Goal: Task Accomplishment & Management: Use online tool/utility

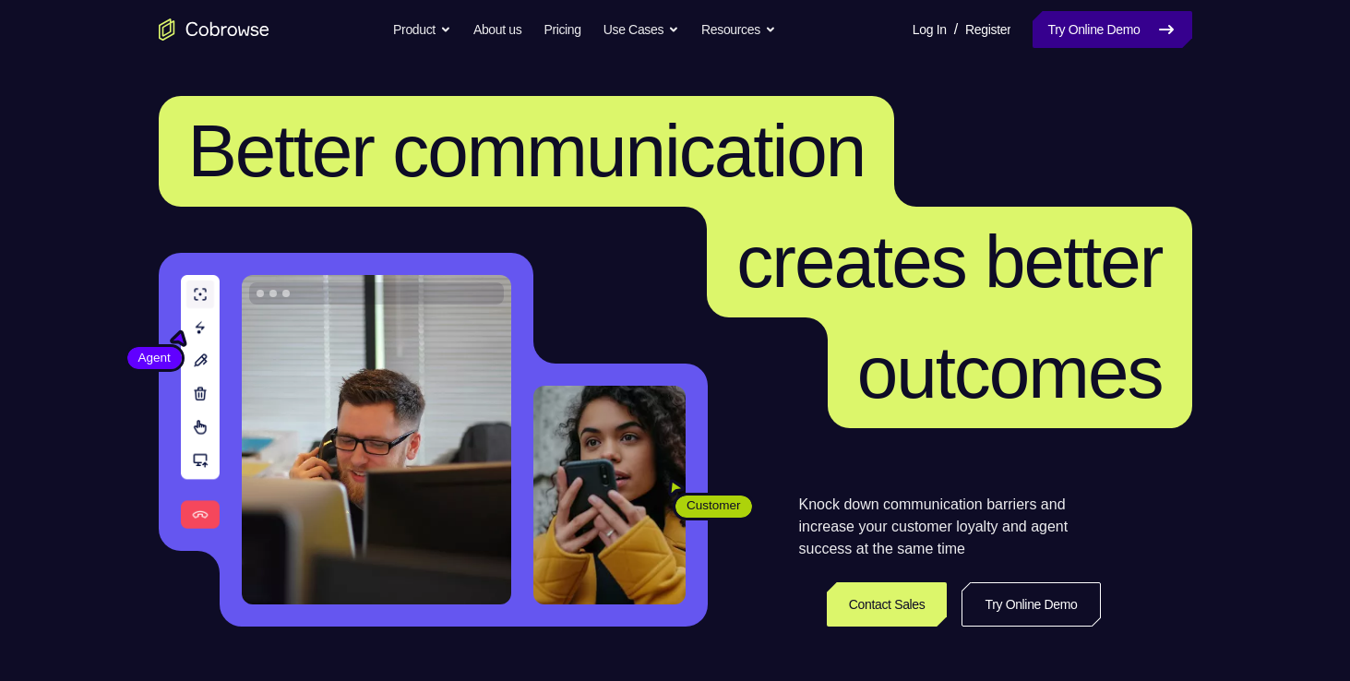
drag, startPoint x: 0, startPoint y: 0, endPoint x: 1115, endPoint y: 24, distance: 1115.5
click at [1115, 24] on link "Try Online Demo" at bounding box center [1111, 29] width 159 height 37
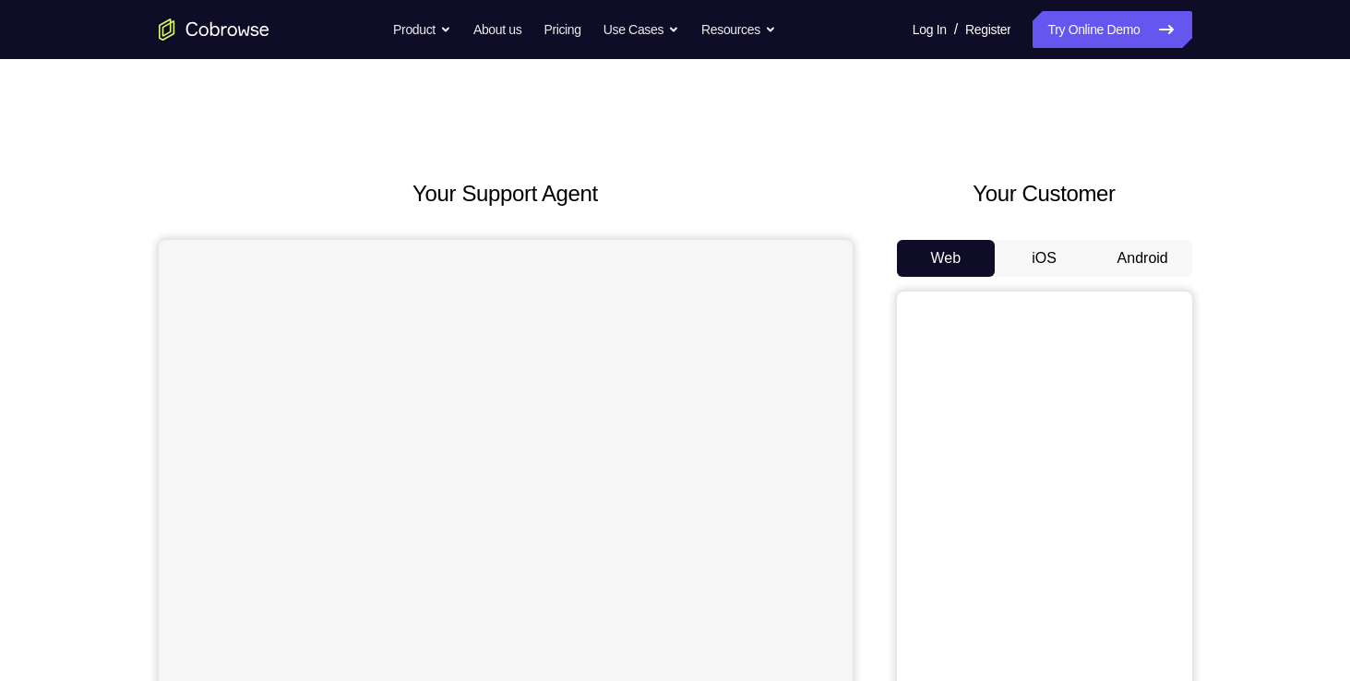
click at [1130, 265] on button "Android" at bounding box center [1142, 258] width 99 height 37
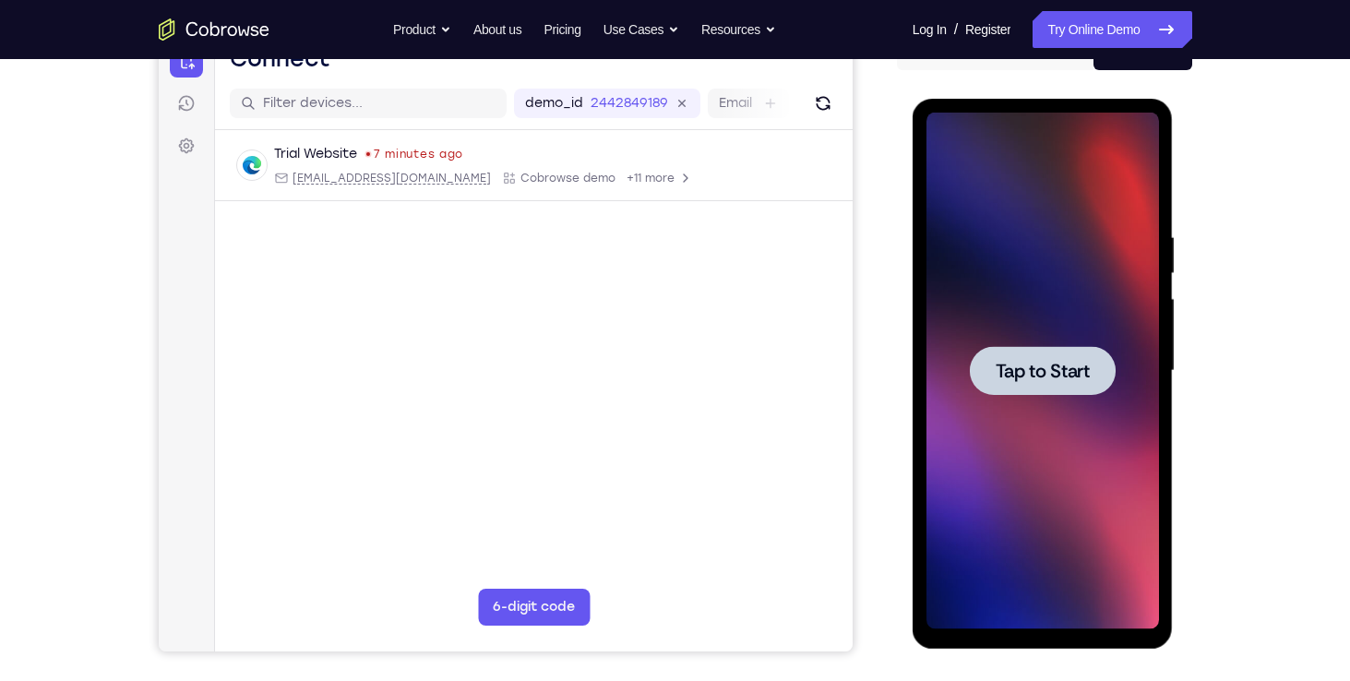
click at [1030, 365] on span "Tap to Start" at bounding box center [1042, 371] width 94 height 18
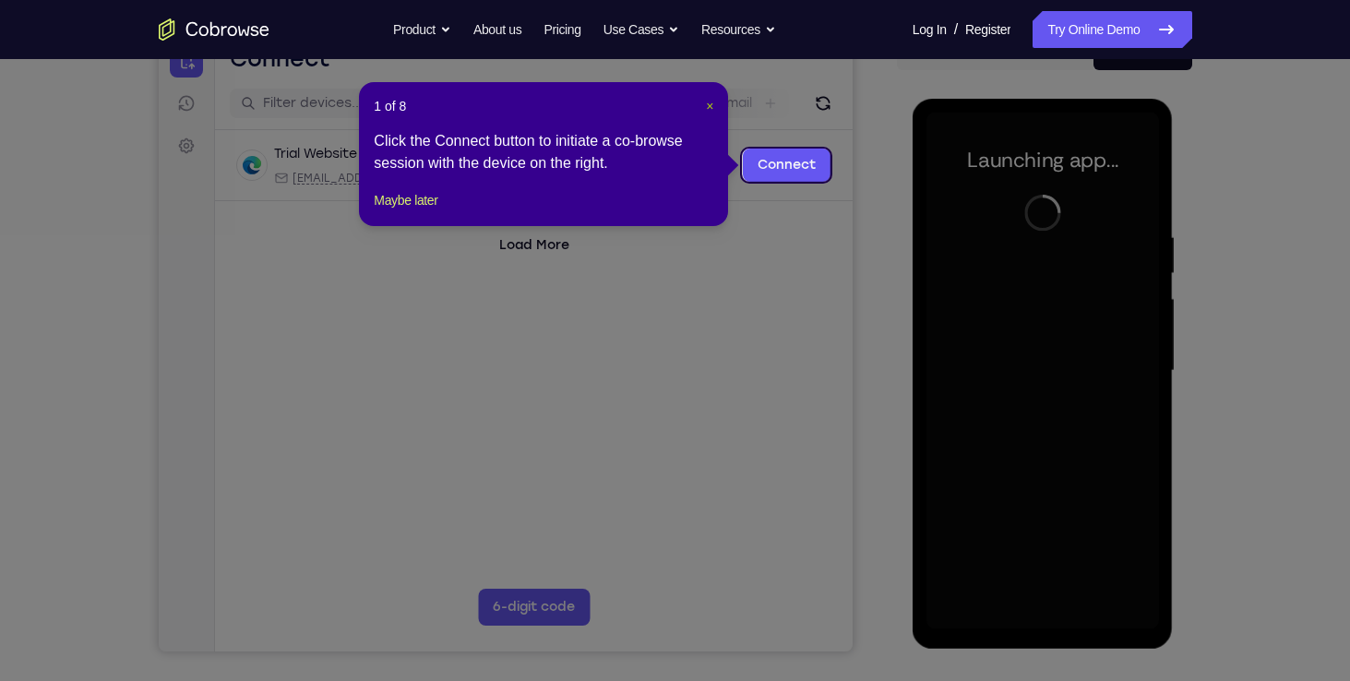
click at [709, 105] on span "×" at bounding box center [709, 106] width 7 height 15
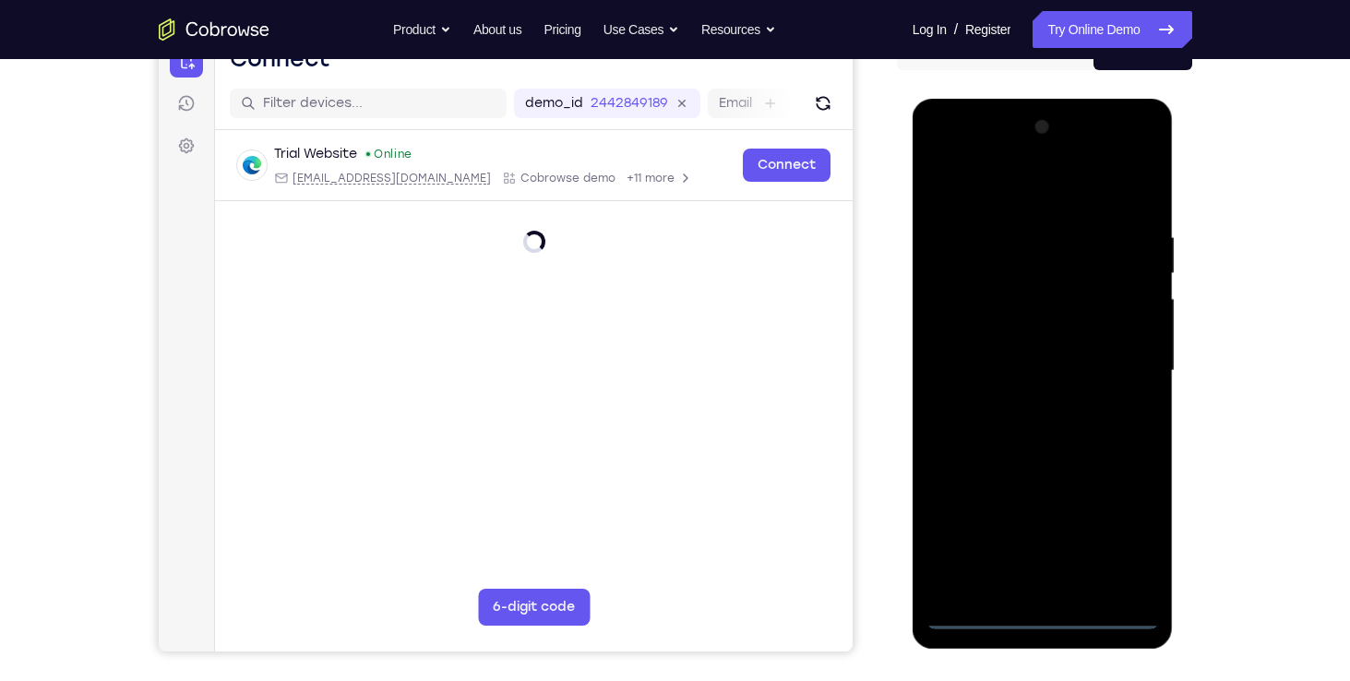
click at [1048, 618] on div at bounding box center [1042, 371] width 232 height 517
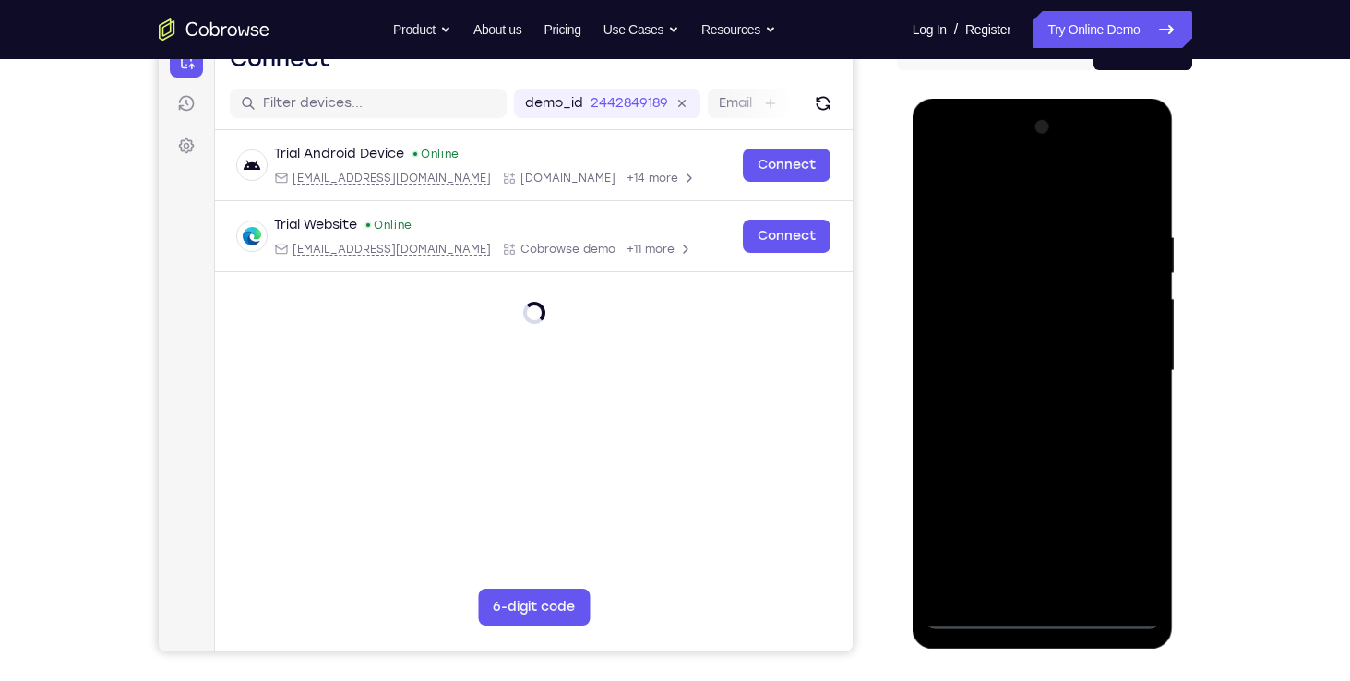
click at [1121, 531] on div at bounding box center [1042, 371] width 232 height 517
click at [1056, 197] on div at bounding box center [1042, 371] width 232 height 517
click at [1115, 369] on div at bounding box center [1042, 371] width 232 height 517
click at [1021, 404] on div at bounding box center [1042, 371] width 232 height 517
click at [1036, 336] on div at bounding box center [1042, 371] width 232 height 517
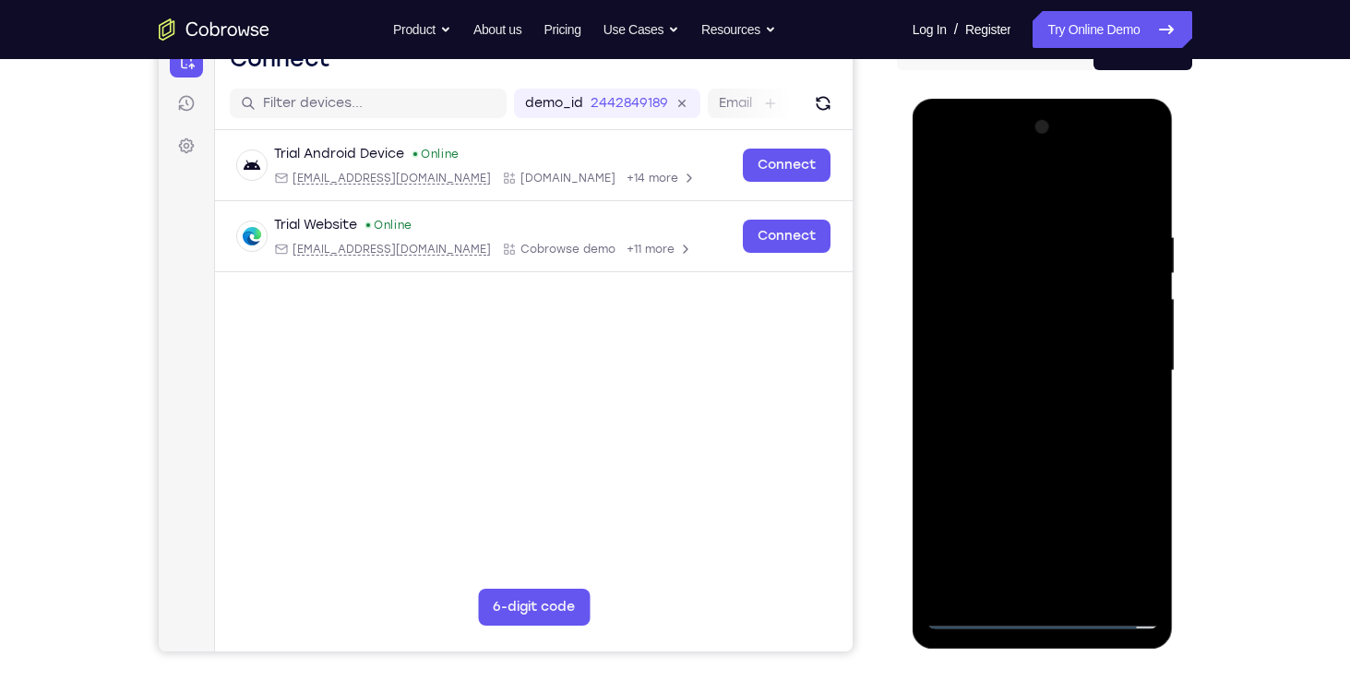
click at [1023, 361] on div at bounding box center [1042, 371] width 232 height 517
click at [1141, 580] on div at bounding box center [1042, 371] width 232 height 517
click at [973, 614] on div at bounding box center [1042, 371] width 232 height 517
click at [1042, 327] on div at bounding box center [1042, 371] width 232 height 517
drag, startPoint x: 1033, startPoint y: 349, endPoint x: 1034, endPoint y: 274, distance: 74.7
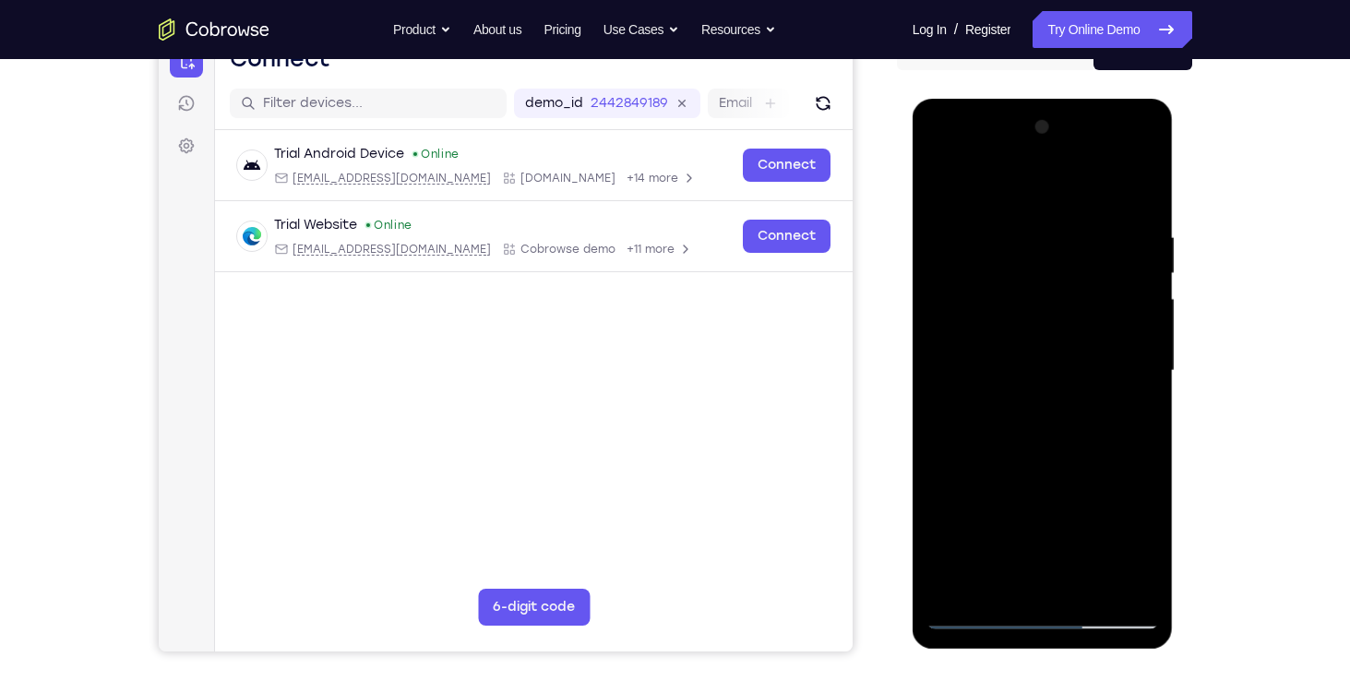
click at [1034, 274] on div at bounding box center [1042, 371] width 232 height 517
click at [1084, 585] on div at bounding box center [1042, 371] width 232 height 517
click at [1050, 472] on div at bounding box center [1042, 371] width 232 height 517
click at [1067, 442] on div at bounding box center [1042, 371] width 232 height 517
click at [979, 613] on div at bounding box center [1042, 371] width 232 height 517
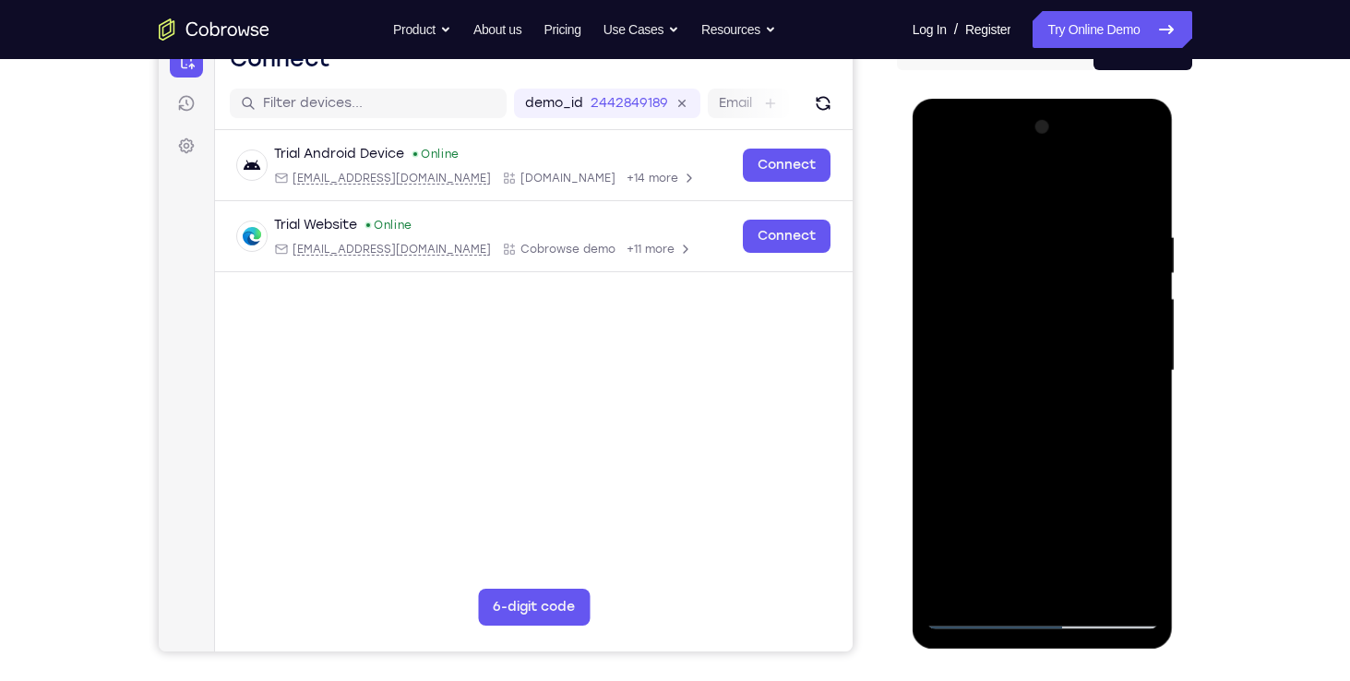
click at [1089, 359] on div at bounding box center [1042, 371] width 232 height 517
click at [1079, 542] on div at bounding box center [1042, 371] width 232 height 517
click at [1085, 533] on div at bounding box center [1042, 371] width 232 height 517
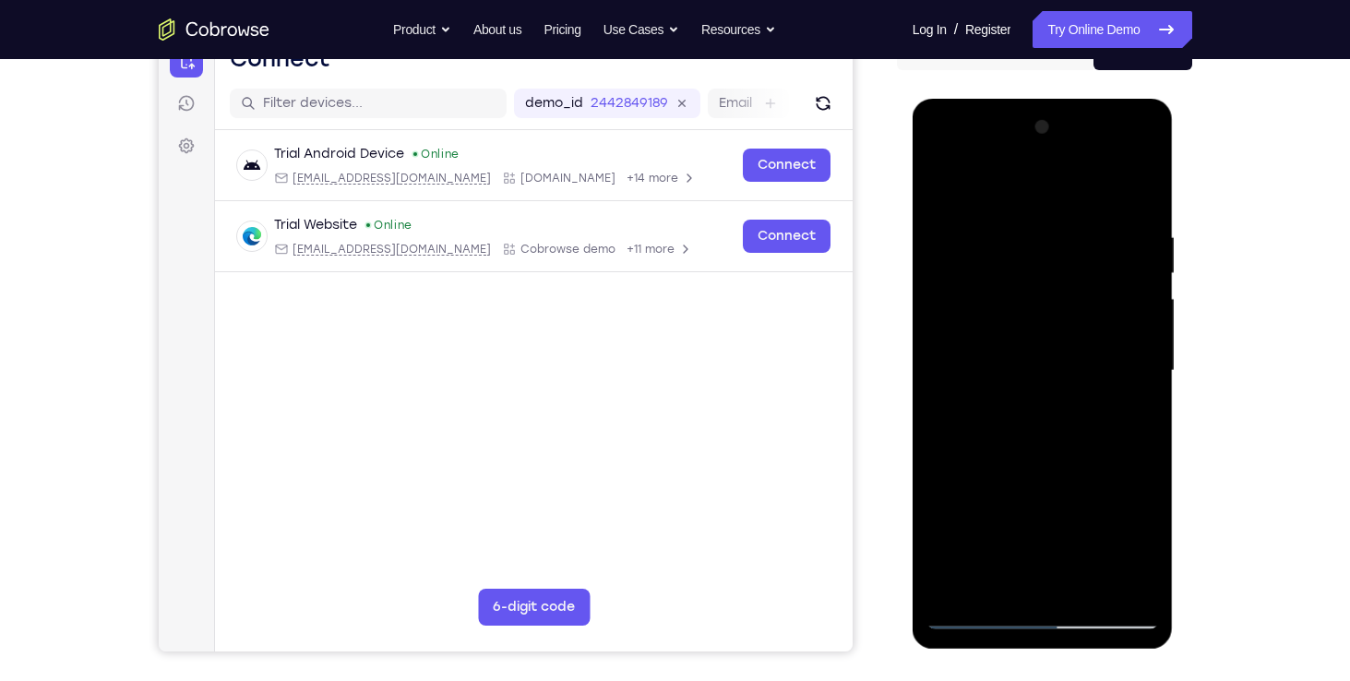
click at [1140, 545] on div at bounding box center [1042, 371] width 232 height 517
click at [1008, 534] on div at bounding box center [1042, 371] width 232 height 517
click at [1025, 315] on div at bounding box center [1042, 371] width 232 height 517
click at [1007, 543] on div at bounding box center [1042, 371] width 232 height 517
click at [986, 552] on div at bounding box center [1042, 371] width 232 height 517
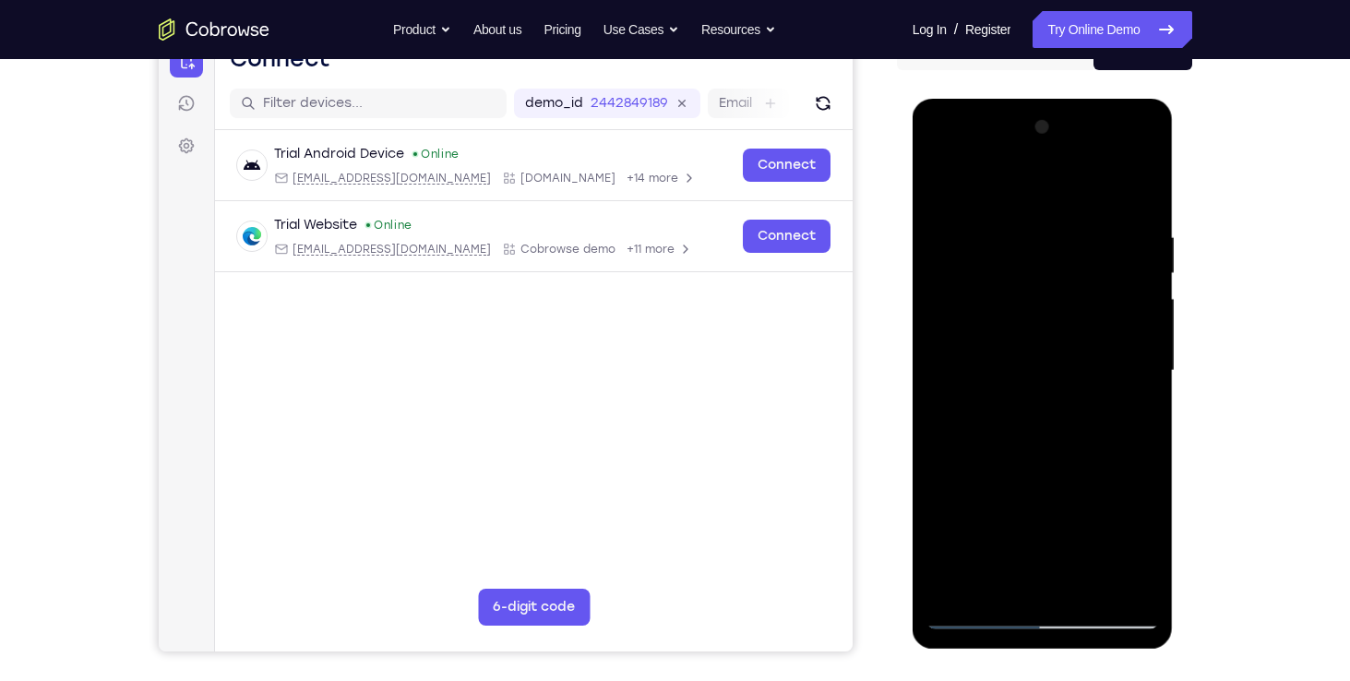
click at [939, 186] on div at bounding box center [1042, 371] width 232 height 517
click at [975, 618] on div at bounding box center [1042, 371] width 232 height 517
click at [975, 612] on div at bounding box center [1042, 371] width 232 height 517
click at [999, 589] on div at bounding box center [1042, 371] width 232 height 517
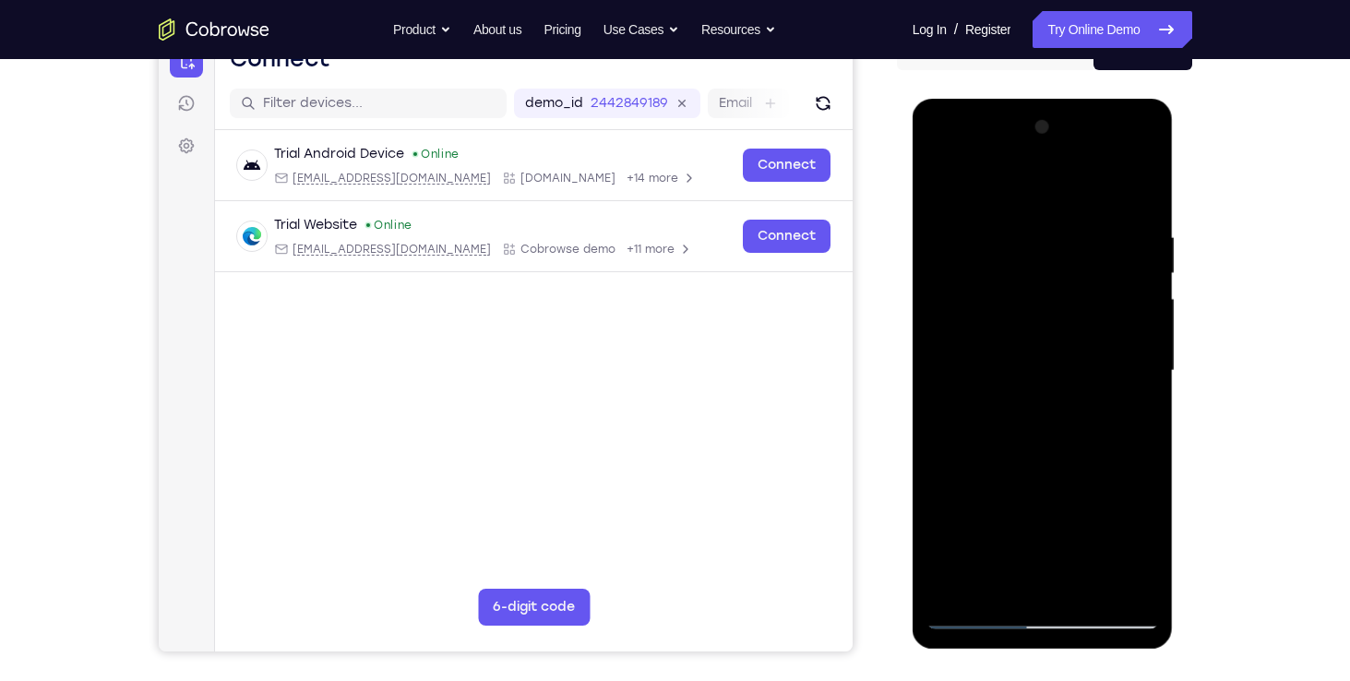
click at [1027, 176] on div at bounding box center [1042, 371] width 232 height 517
click at [1137, 206] on div at bounding box center [1042, 371] width 232 height 517
click at [1139, 208] on div at bounding box center [1042, 371] width 232 height 517
drag, startPoint x: 1076, startPoint y: 263, endPoint x: 1073, endPoint y: 339, distance: 75.7
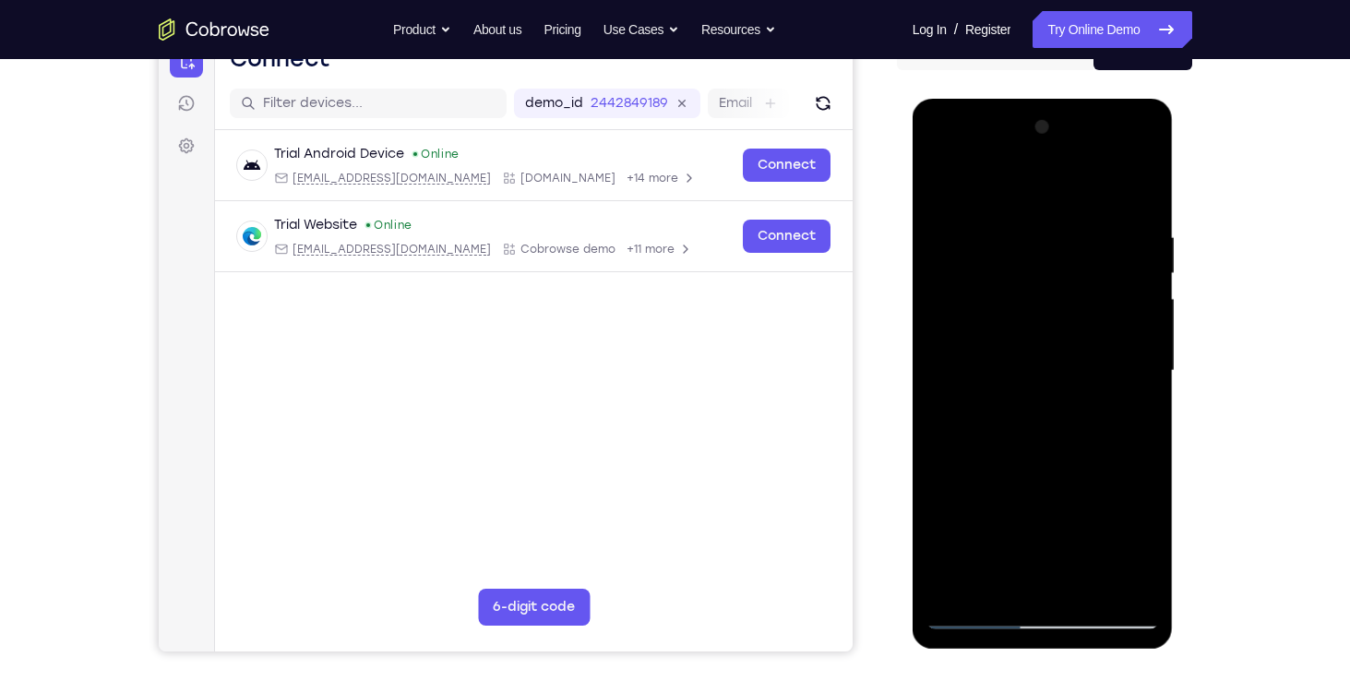
click at [1073, 339] on div at bounding box center [1042, 371] width 232 height 517
click at [1017, 181] on div at bounding box center [1042, 371] width 232 height 517
click at [1052, 212] on div at bounding box center [1042, 371] width 232 height 517
drag, startPoint x: 1079, startPoint y: 363, endPoint x: 1090, endPoint y: 205, distance: 158.1
click at [1090, 205] on div at bounding box center [1042, 371] width 232 height 517
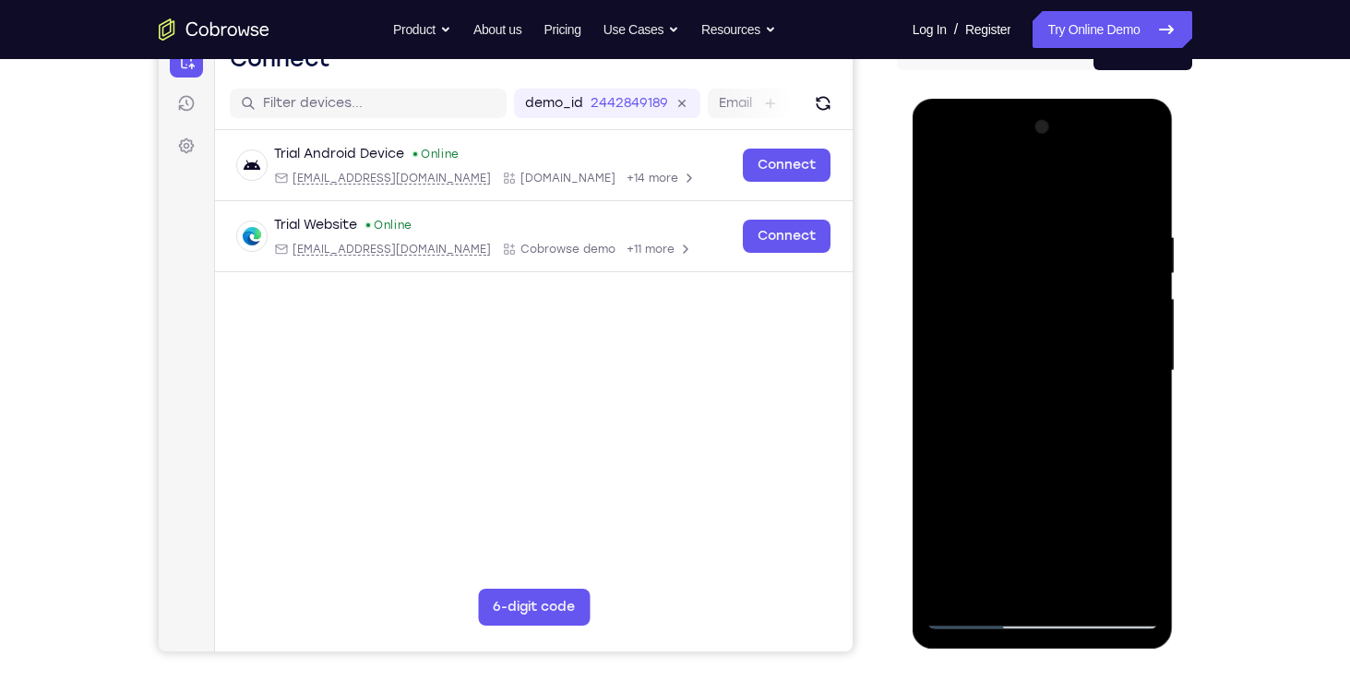
click at [1065, 264] on div at bounding box center [1042, 371] width 232 height 517
drag, startPoint x: 1065, startPoint y: 264, endPoint x: 1086, endPoint y: 139, distance: 126.2
click at [1086, 139] on div at bounding box center [1042, 371] width 232 height 517
click at [1036, 474] on div at bounding box center [1042, 371] width 232 height 517
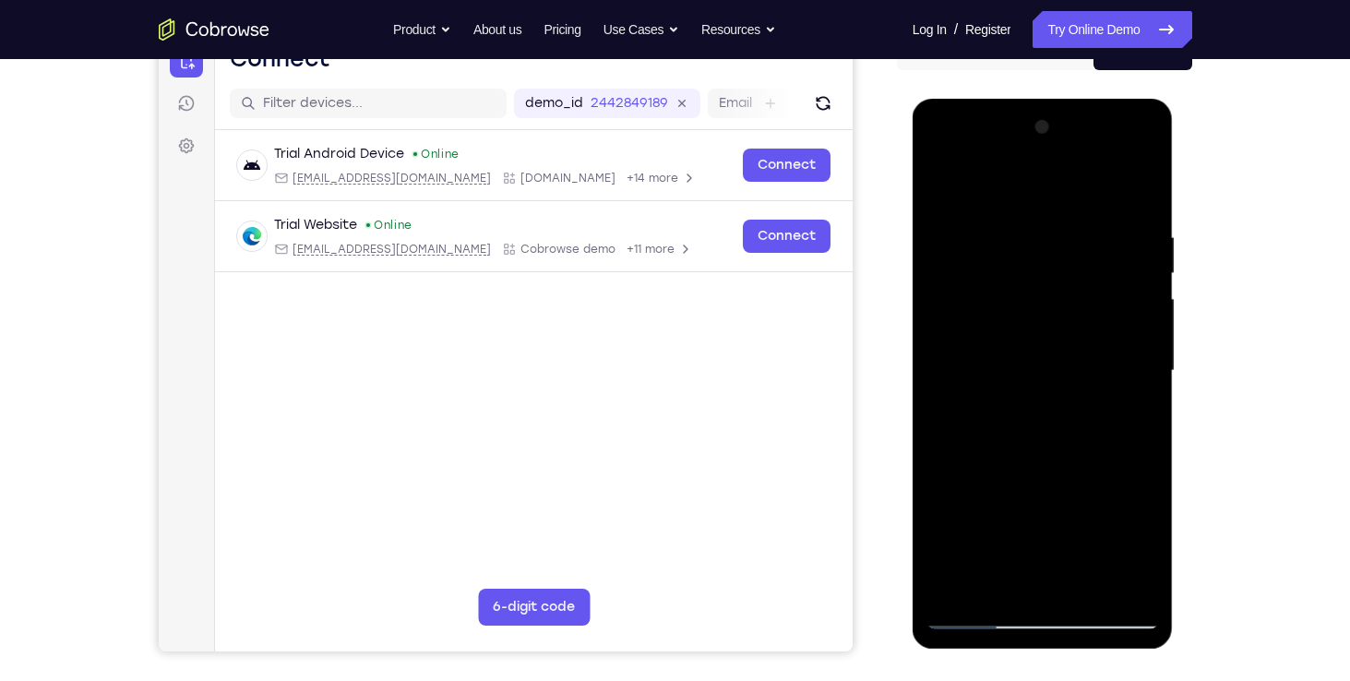
click at [1038, 454] on div at bounding box center [1042, 371] width 232 height 517
click at [941, 181] on div at bounding box center [1042, 371] width 232 height 517
click at [1041, 507] on div at bounding box center [1042, 371] width 232 height 517
drag, startPoint x: 1047, startPoint y: 352, endPoint x: 1056, endPoint y: 435, distance: 83.5
click at [1056, 435] on div at bounding box center [1042, 371] width 232 height 517
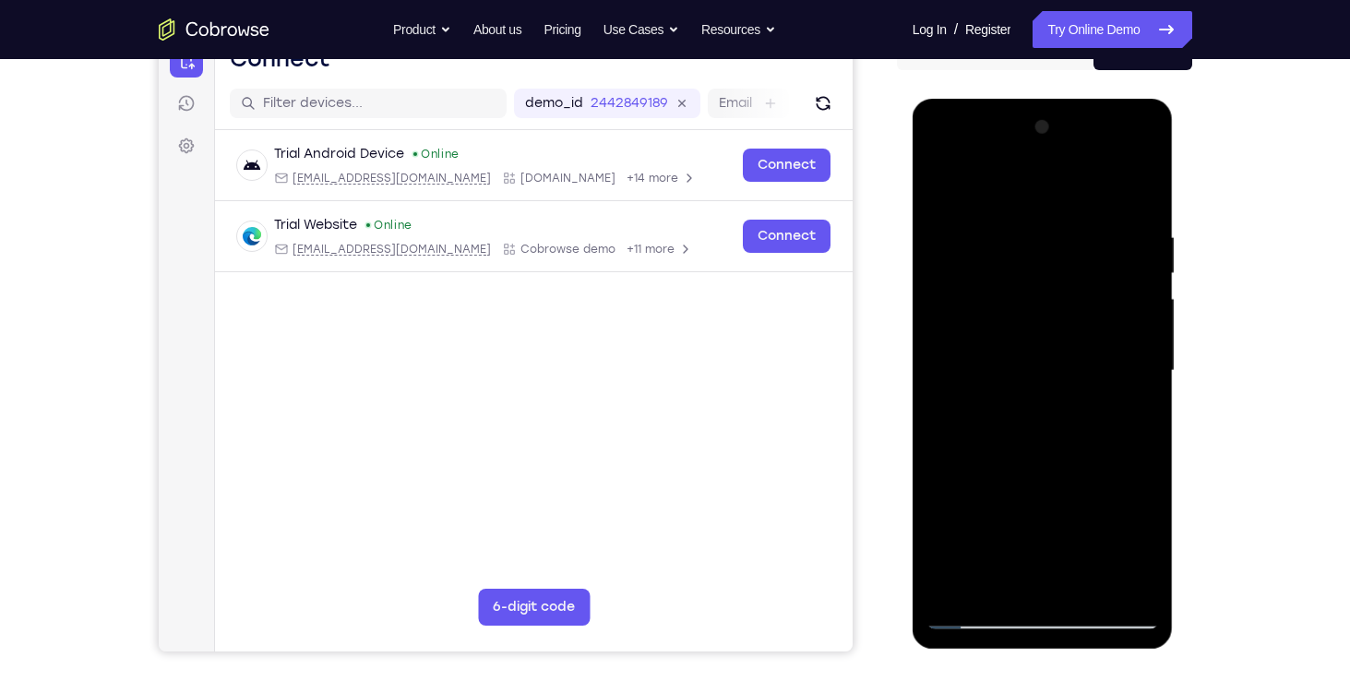
click at [1145, 518] on div at bounding box center [1042, 371] width 232 height 517
click at [1086, 589] on div at bounding box center [1042, 371] width 232 height 517
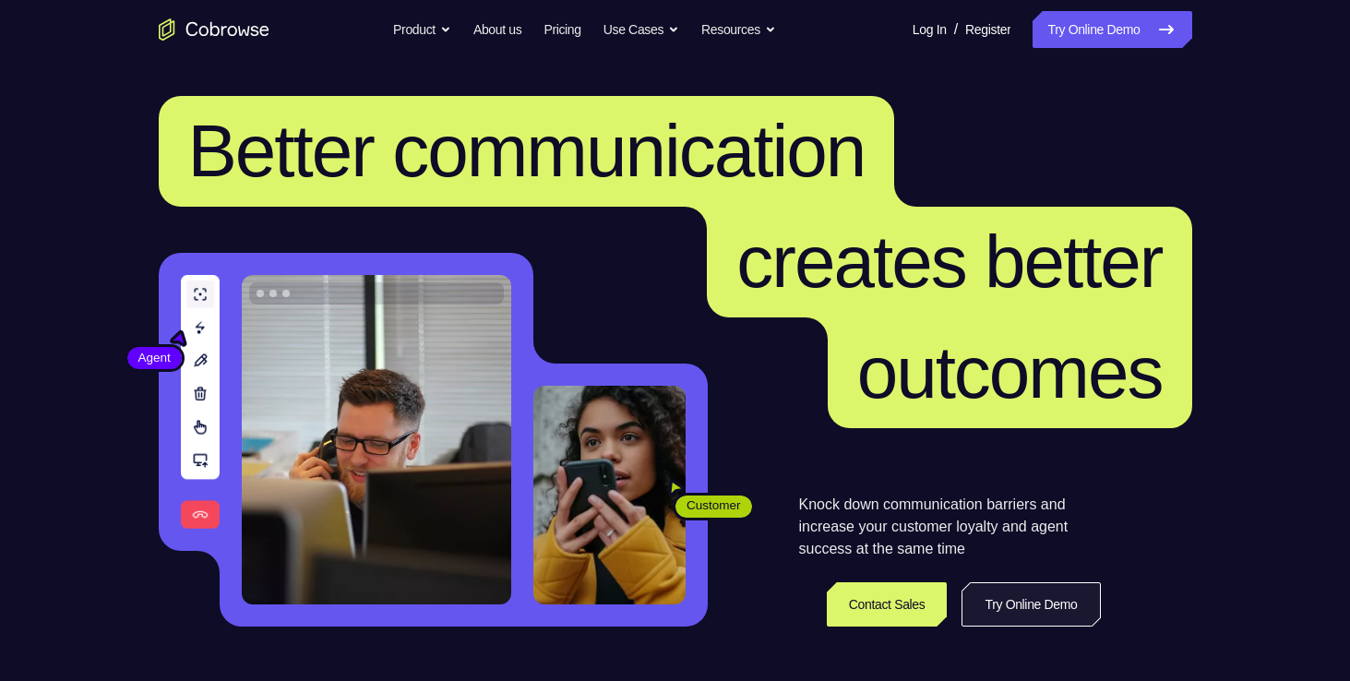
click at [1009, 596] on link "Try Online Demo" at bounding box center [1030, 604] width 138 height 44
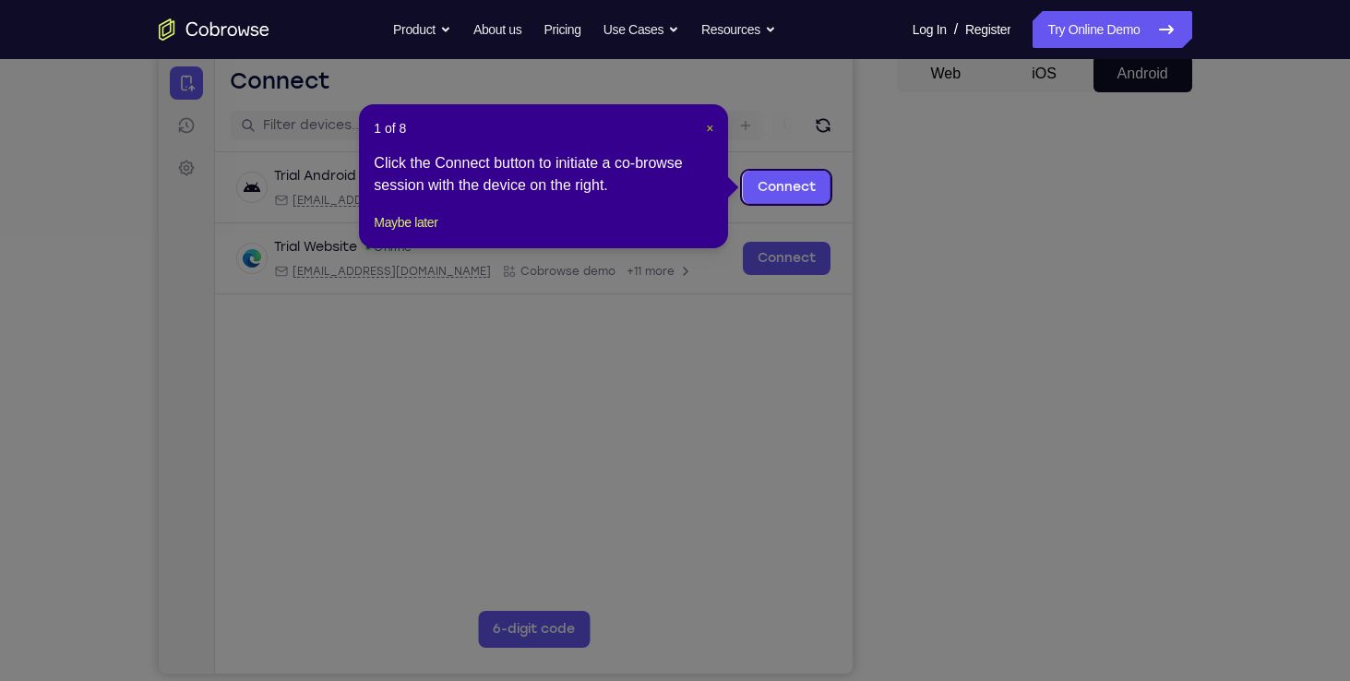
click at [707, 121] on span "×" at bounding box center [709, 128] width 7 height 15
